Goal: Check status: Check status

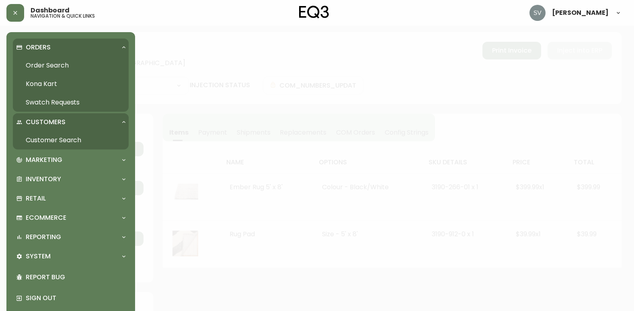
select select "FULLY_SHIPPED"
click at [70, 65] on link "Order Search" at bounding box center [71, 65] width 116 height 18
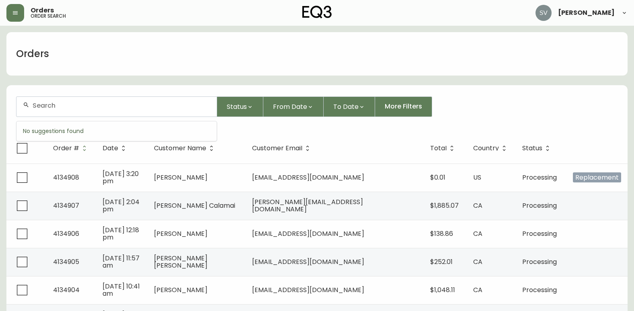
click at [104, 107] on input "text" at bounding box center [122, 106] width 178 height 8
click at [151, 107] on input "text" at bounding box center [122, 106] width 178 height 8
click at [399, 107] on span "More Filters" at bounding box center [403, 106] width 37 height 9
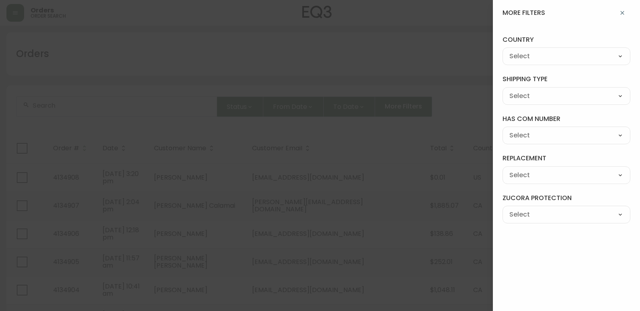
click at [623, 14] on icon "button" at bounding box center [622, 13] width 4 height 4
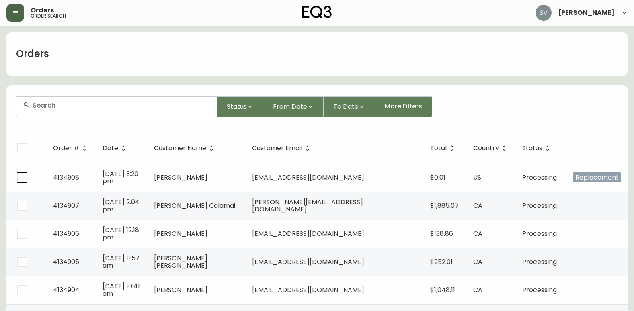
click at [22, 16] on button "button" at bounding box center [15, 13] width 18 height 18
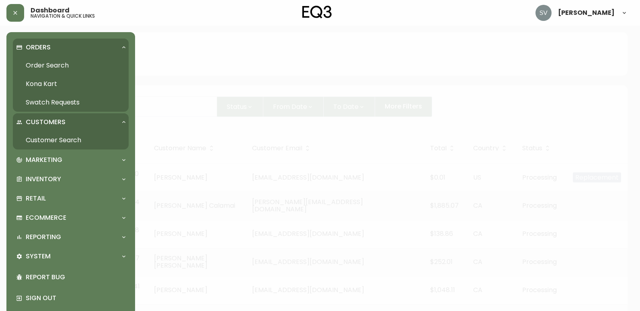
click at [83, 135] on link "Customer Search" at bounding box center [71, 140] width 116 height 18
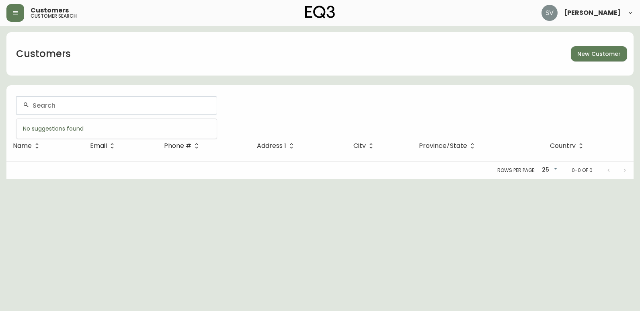
click at [105, 109] on input "text" at bounding box center [122, 106] width 178 height 8
type input "[PHONE_NUMBER]"
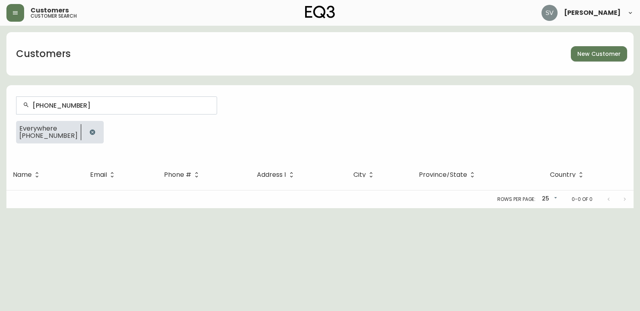
click at [84, 131] on button "button" at bounding box center [92, 132] width 16 height 16
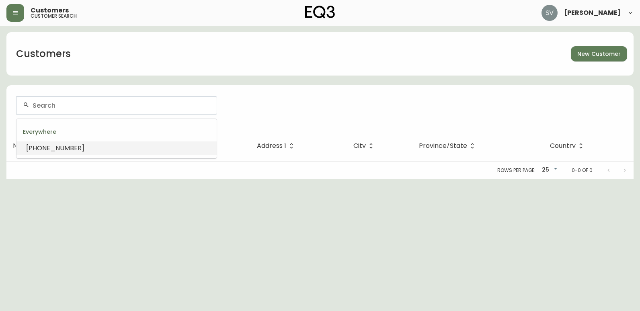
click at [88, 105] on input "text" at bounding box center [122, 106] width 178 height 8
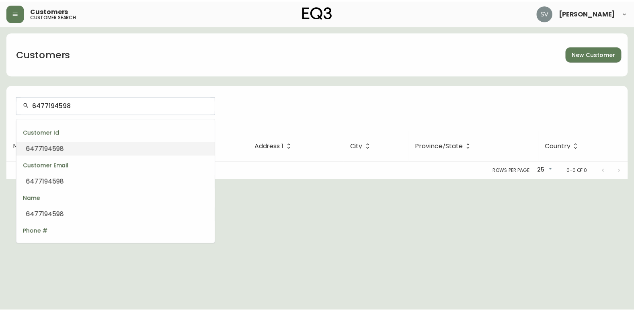
scroll to position [80, 0]
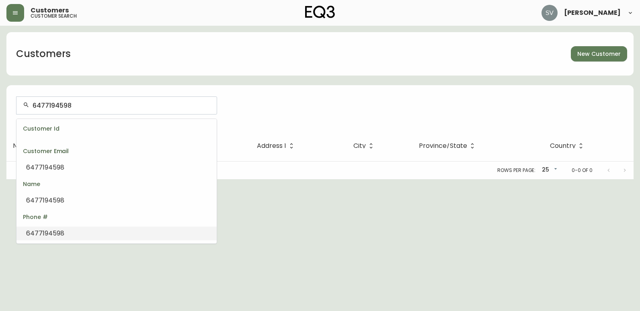
click at [80, 228] on li "6477194598" at bounding box center [116, 234] width 200 height 14
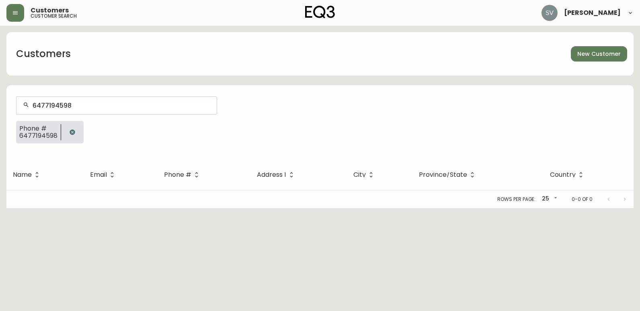
type input "6477194598"
click at [588, 208] on html "Customers customer search [PERSON_NAME] Customers New Customer 6477194598 Phone…" at bounding box center [320, 104] width 640 height 208
click at [277, 208] on html "Customers customer search [PERSON_NAME] Customers New Customer 6477194598 Phone…" at bounding box center [320, 104] width 640 height 208
drag, startPoint x: 598, startPoint y: 255, endPoint x: 561, endPoint y: 248, distance: 36.8
click at [598, 208] on html "Customers customer search [PERSON_NAME] Customers New Customer 6477194598 Phone…" at bounding box center [320, 104] width 640 height 208
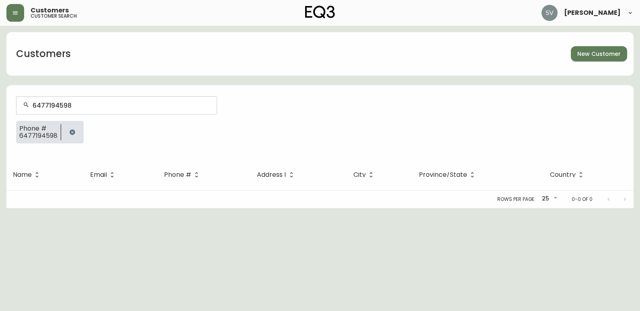
click at [72, 132] on icon "button" at bounding box center [72, 132] width 6 height 6
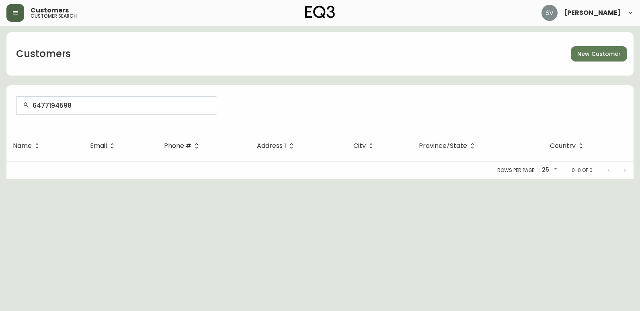
click at [11, 9] on button "button" at bounding box center [15, 13] width 18 height 18
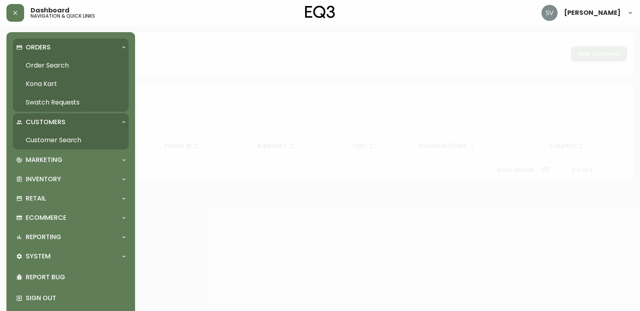
click at [82, 65] on link "Order Search" at bounding box center [71, 65] width 116 height 18
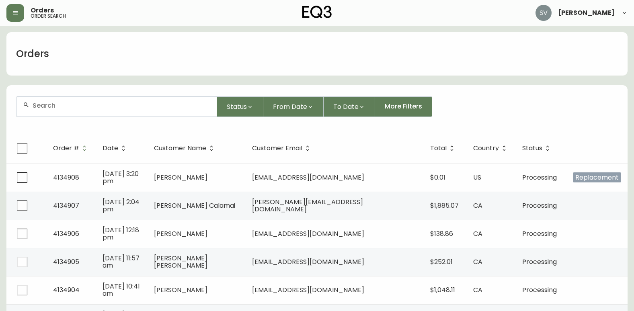
click at [103, 105] on input "text" at bounding box center [122, 106] width 178 height 8
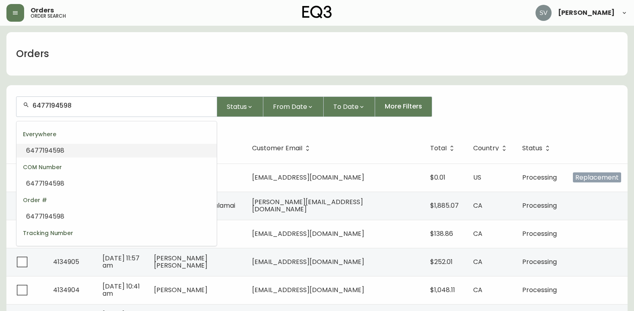
click at [53, 152] on span "6477194598" at bounding box center [45, 150] width 38 height 9
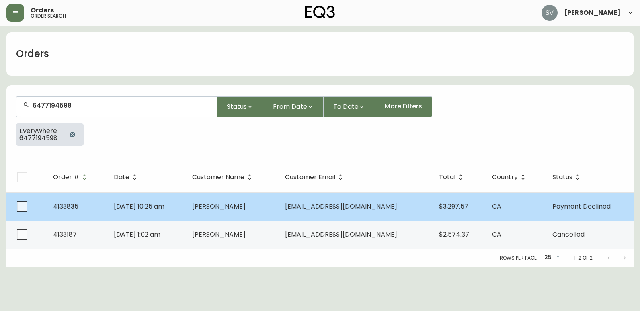
type input "6477194598"
click at [279, 207] on td "[PERSON_NAME]" at bounding box center [232, 207] width 93 height 28
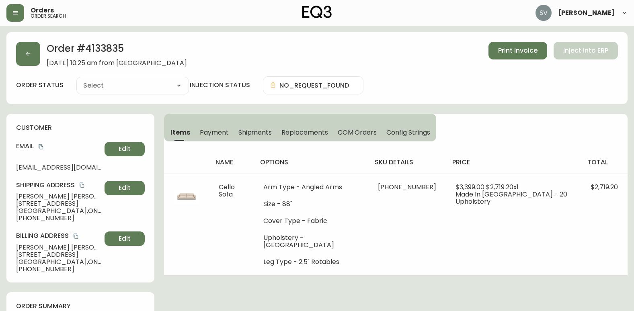
type input "Payment Declined"
select select "PAYMENT_DECLINED"
click at [215, 136] on span "Payment" at bounding box center [214, 132] width 29 height 8
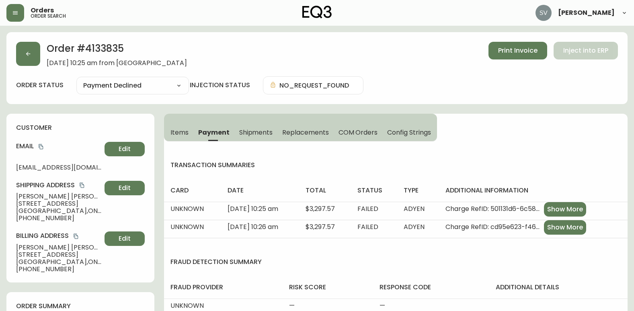
scroll to position [40, 0]
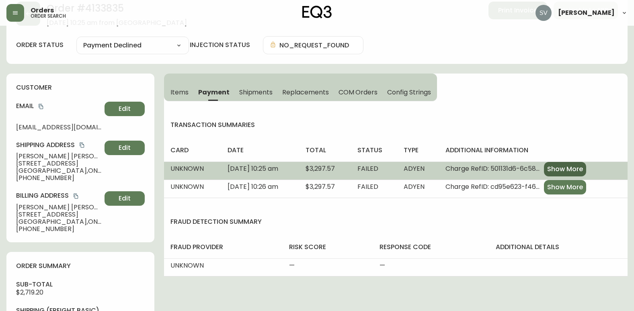
click at [583, 166] on span "Show More" at bounding box center [565, 169] width 36 height 9
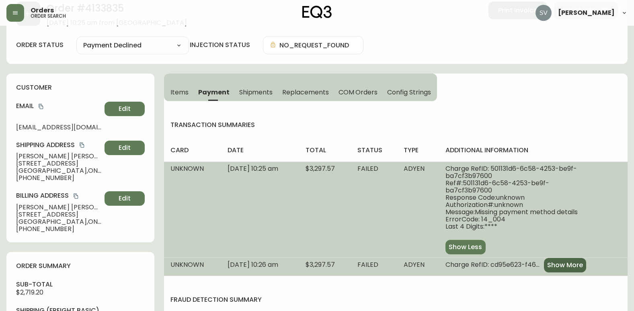
click at [574, 261] on span "Show More" at bounding box center [565, 265] width 36 height 9
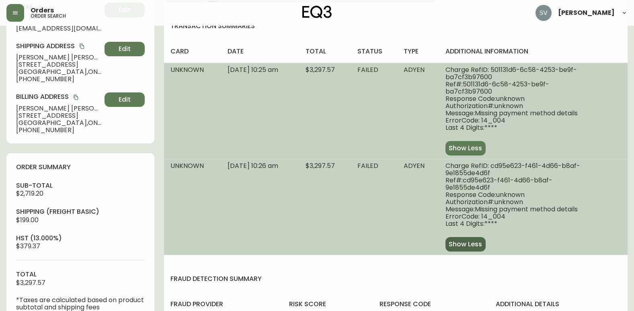
scroll to position [121, 0]
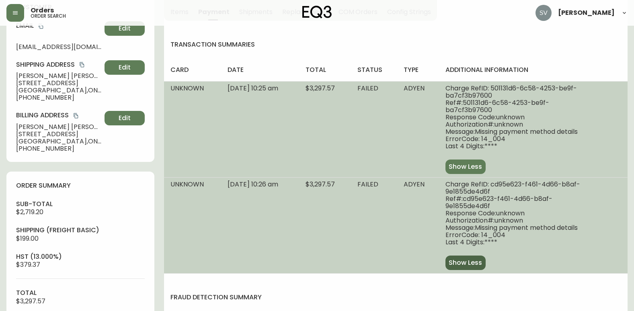
click at [486, 257] on button "Show Less" at bounding box center [466, 263] width 40 height 14
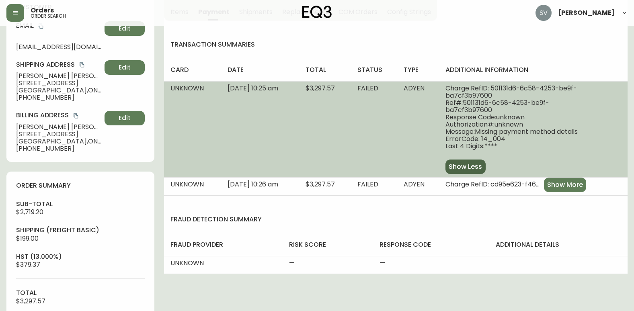
click at [479, 169] on span "Show Less" at bounding box center [465, 166] width 33 height 9
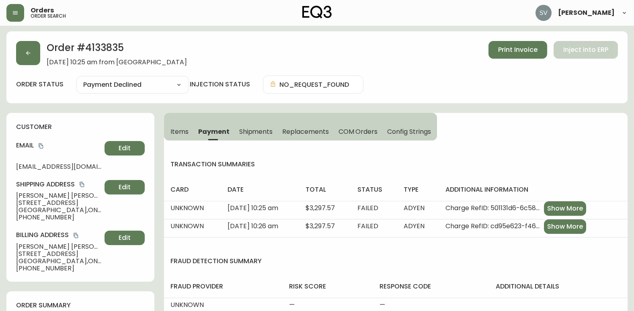
scroll to position [0, 0]
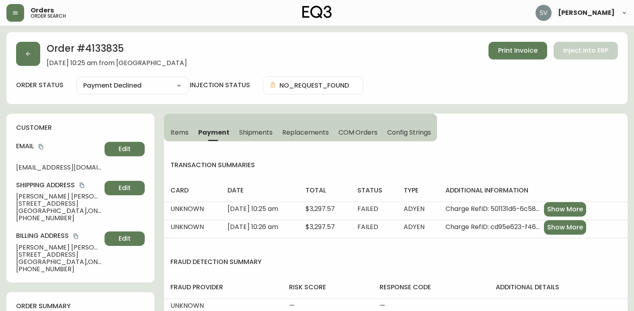
click at [172, 133] on span "Items" at bounding box center [179, 132] width 18 height 8
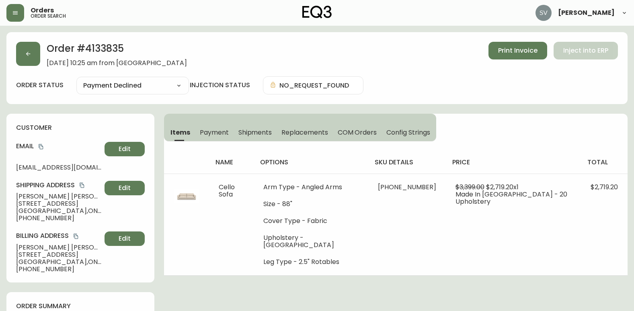
click at [212, 130] on span "Payment" at bounding box center [214, 132] width 29 height 8
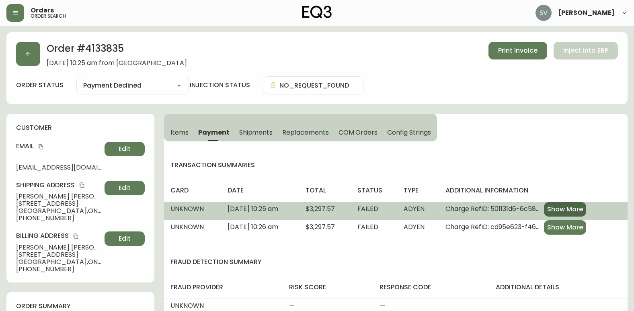
click at [578, 214] on button "Show More" at bounding box center [565, 209] width 42 height 14
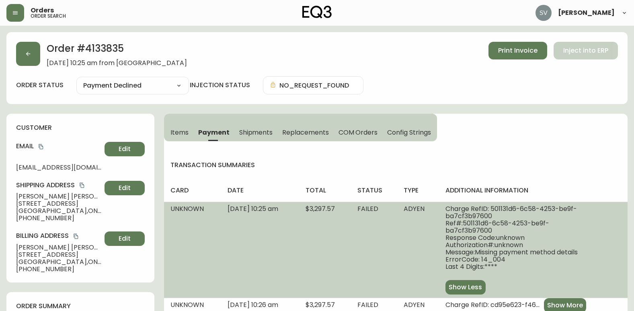
scroll to position [40, 0]
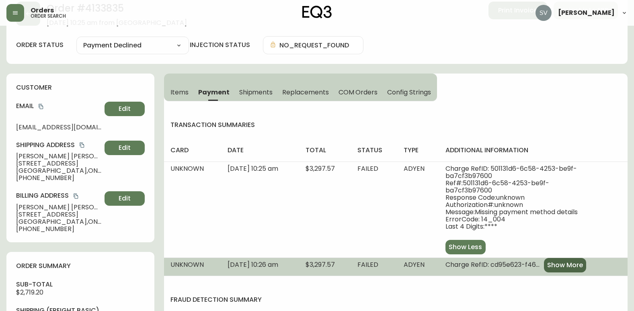
click at [580, 266] on span "Show More" at bounding box center [565, 265] width 36 height 9
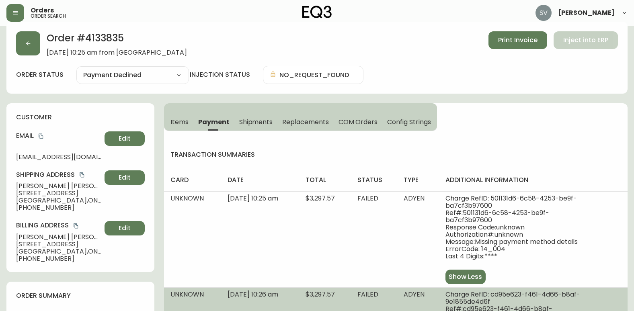
scroll to position [0, 0]
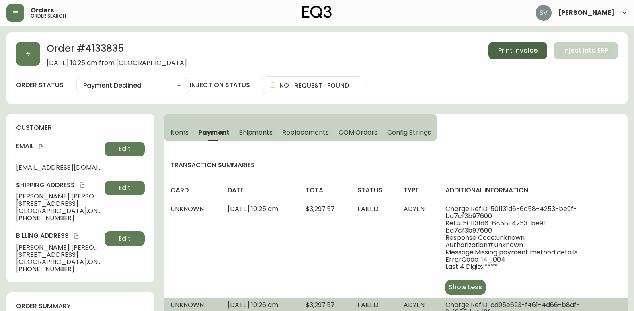
click at [525, 52] on span "Print Invoice" at bounding box center [517, 50] width 39 height 9
click at [12, 52] on div "Order # 4133835 [DATE] 10:25 am from CA_EN Print Invoice Inject into ERP order …" at bounding box center [316, 68] width 621 height 72
click at [33, 58] on button "button" at bounding box center [28, 54] width 24 height 24
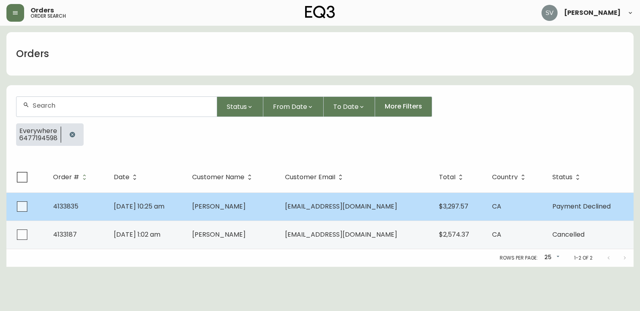
click at [256, 214] on td "[PERSON_NAME]" at bounding box center [232, 207] width 93 height 28
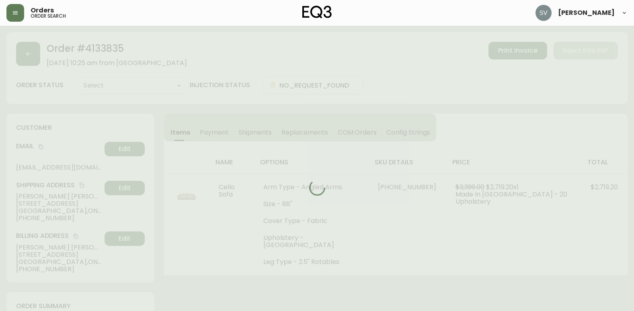
type input "Payment Declined"
select select "PAYMENT_DECLINED"
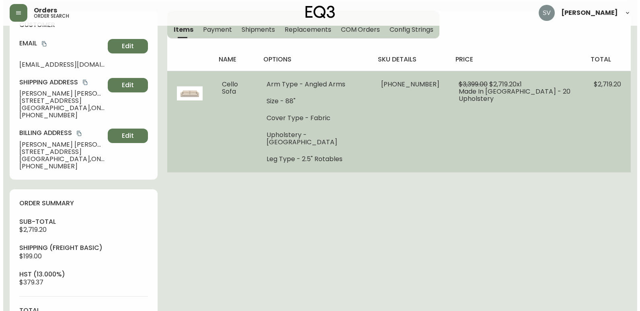
scroll to position [63, 0]
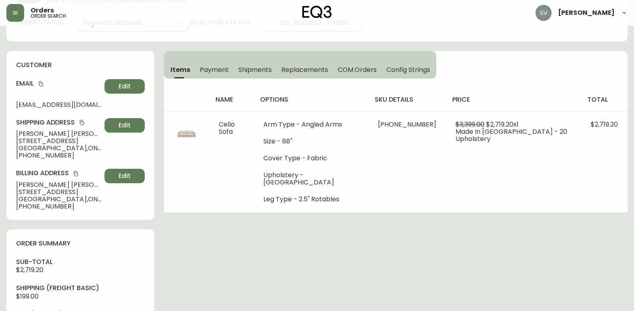
click at [224, 72] on span "Payment" at bounding box center [214, 70] width 29 height 8
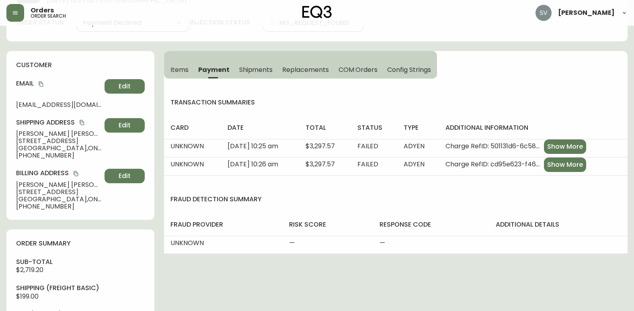
click at [42, 83] on icon "copy" at bounding box center [41, 84] width 4 height 5
click at [592, 280] on div "Order # 4133835 [DATE] 10:25 am from [GEOGRAPHIC_DATA] Print Invoice Inject int…" at bounding box center [316, 240] width 621 height 543
click at [599, 279] on div "Order # 4133835 [DATE] 10:25 am from [GEOGRAPHIC_DATA] Print Invoice Inject int…" at bounding box center [316, 240] width 621 height 543
click at [604, 278] on div "Order # 4133835 [DATE] 10:25 am from [GEOGRAPHIC_DATA] Print Invoice Inject int…" at bounding box center [316, 240] width 621 height 543
click at [605, 281] on div "Order # 4133835 [DATE] 10:25 am from [GEOGRAPHIC_DATA] Print Invoice Inject int…" at bounding box center [316, 240] width 621 height 543
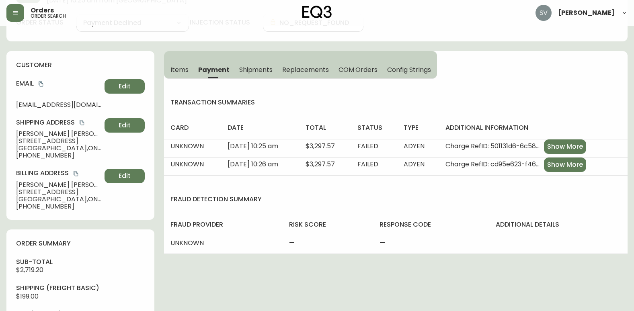
click at [555, 285] on div "Order # 4133835 [DATE] 10:25 am from [GEOGRAPHIC_DATA] Print Invoice Inject int…" at bounding box center [316, 240] width 621 height 543
click at [16, 20] on button "button" at bounding box center [15, 13] width 18 height 18
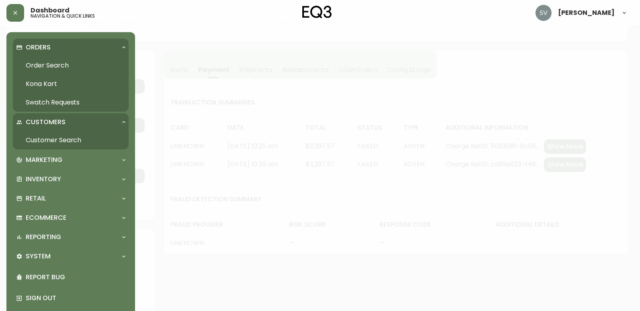
scroll to position [63, 0]
drag, startPoint x: 45, startPoint y: 64, endPoint x: 78, endPoint y: 60, distance: 32.9
click at [45, 64] on link "Order Search" at bounding box center [71, 65] width 116 height 18
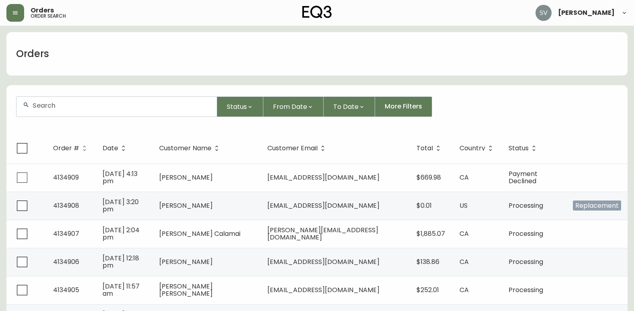
click at [147, 111] on div at bounding box center [116, 107] width 200 height 20
drag, startPoint x: 147, startPoint y: 111, endPoint x: 64, endPoint y: 103, distance: 83.2
click at [64, 101] on div at bounding box center [116, 107] width 200 height 20
paste input "4134688"
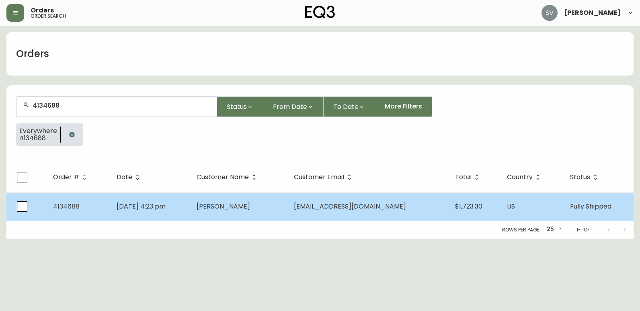
type input "4134688"
click at [217, 211] on span "[PERSON_NAME]" at bounding box center [223, 206] width 53 height 9
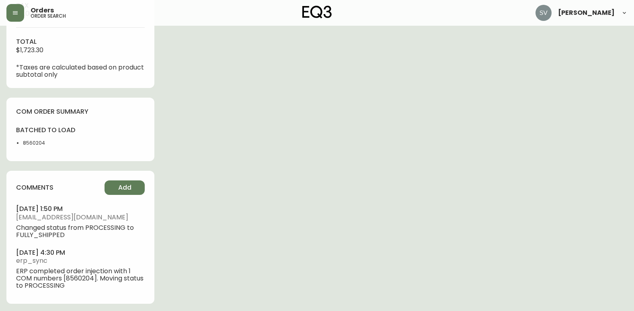
scroll to position [374, 0]
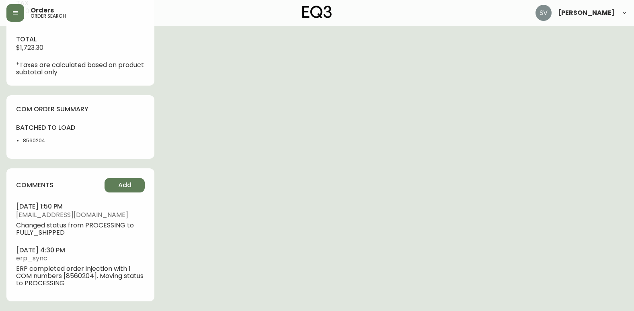
type input "Fully Shipped"
select select "FULLY_SHIPPED"
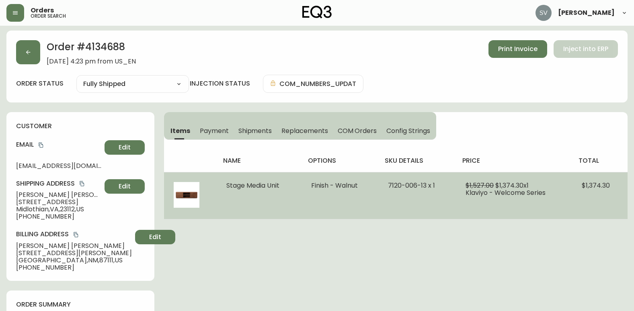
scroll to position [0, 0]
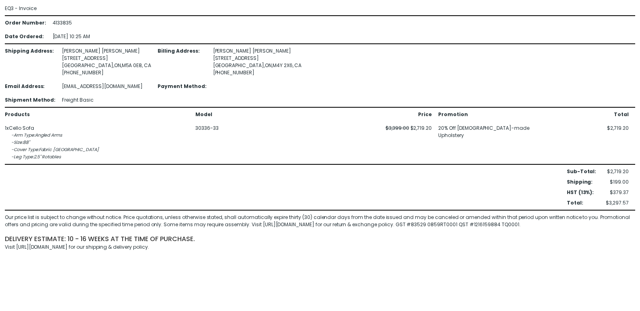
drag, startPoint x: 286, startPoint y: 202, endPoint x: 339, endPoint y: 238, distance: 63.8
